Goal: Find specific page/section: Find specific page/section

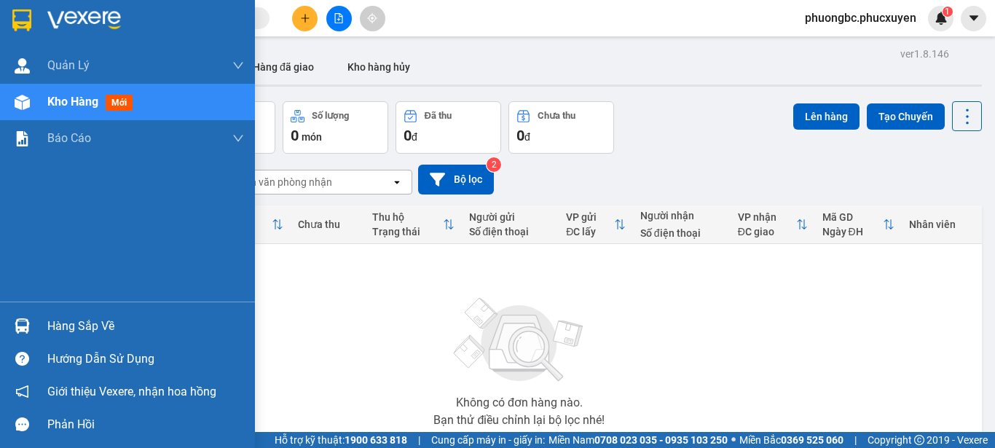
click at [62, 329] on div "Hàng sắp về" at bounding box center [145, 327] width 197 height 22
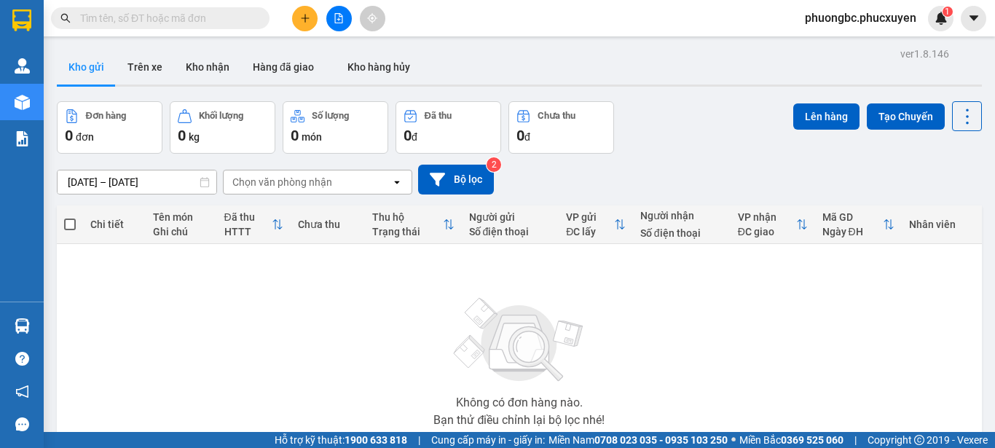
click at [767, 372] on section "Kết quả tìm kiếm ( 6 ) Bộ lọc Mã ĐH Trạng thái Món hàng Thu hộ Tổng cước Chưa c…" at bounding box center [497, 224] width 995 height 448
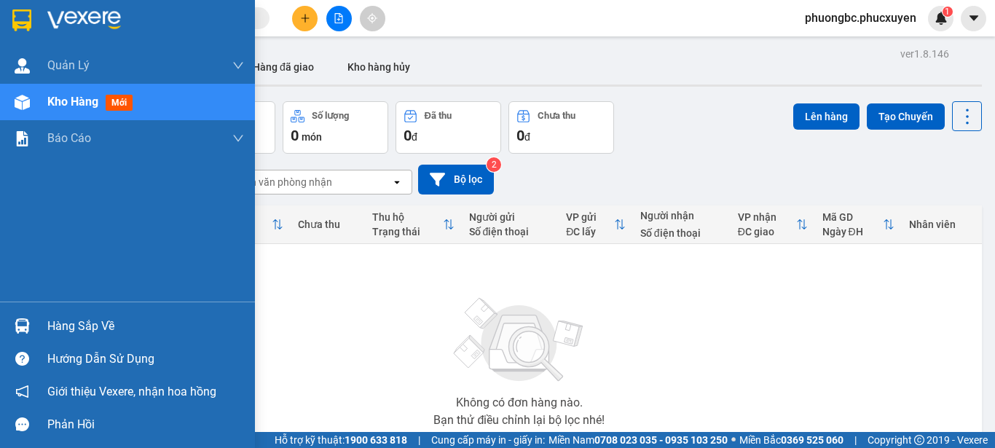
click at [76, 329] on div "Hàng sắp về" at bounding box center [145, 327] width 197 height 22
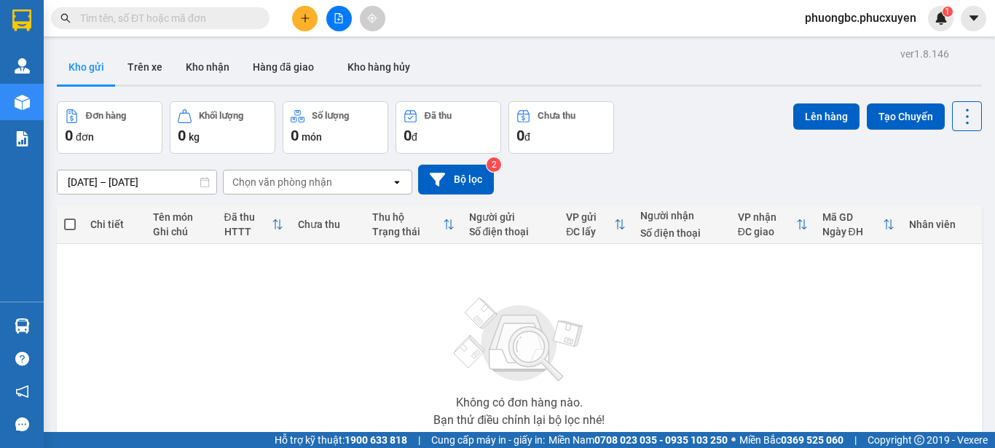
click at [721, 322] on section "Kết quả tìm kiếm ( 6 ) Bộ lọc Mã ĐH Trạng thái Món hàng Thu hộ Tổng cước Chưa c…" at bounding box center [497, 224] width 995 height 448
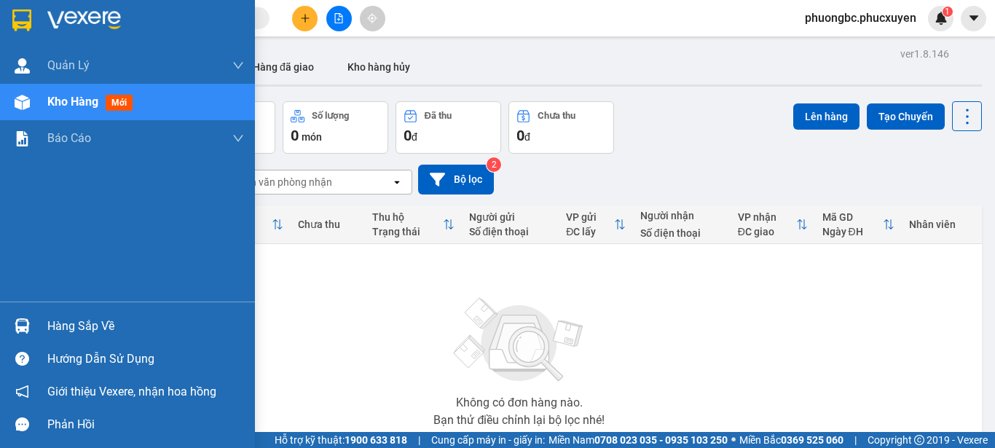
click at [80, 326] on div "Hàng sắp về" at bounding box center [145, 327] width 197 height 22
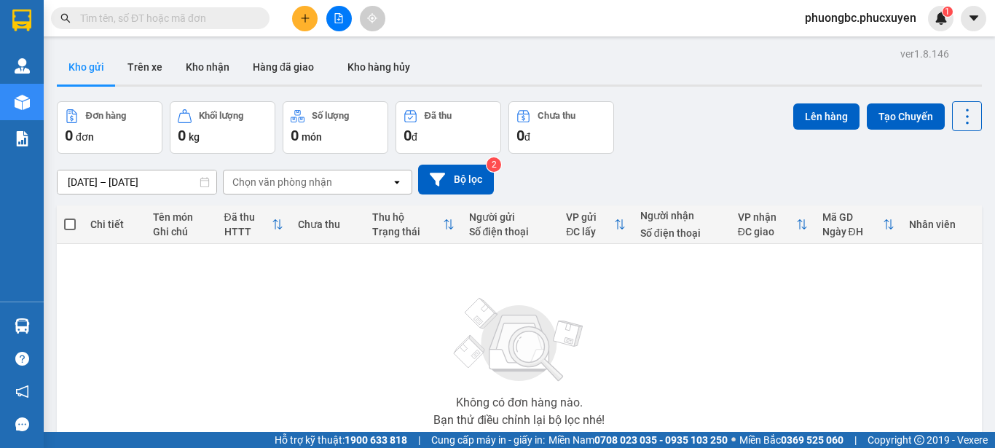
click at [766, 330] on section "Kết quả tìm kiếm ( 6 ) Bộ lọc Mã ĐH Trạng thái Món hàng Thu hộ Tổng cước Chưa c…" at bounding box center [497, 224] width 995 height 448
click at [856, 20] on span "phuongbc.phucxuyen" at bounding box center [860, 18] width 135 height 18
click at [845, 44] on span "Đăng xuất" at bounding box center [867, 45] width 106 height 16
